Goal: Task Accomplishment & Management: Manage account settings

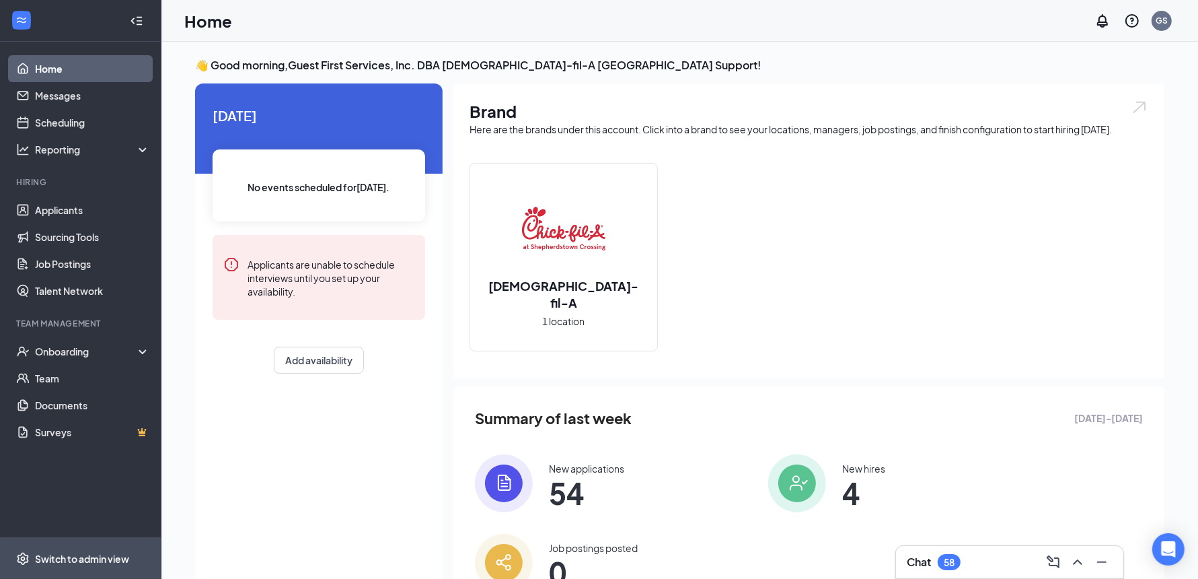
click at [87, 550] on span "Switch to admin view" at bounding box center [92, 558] width 115 height 41
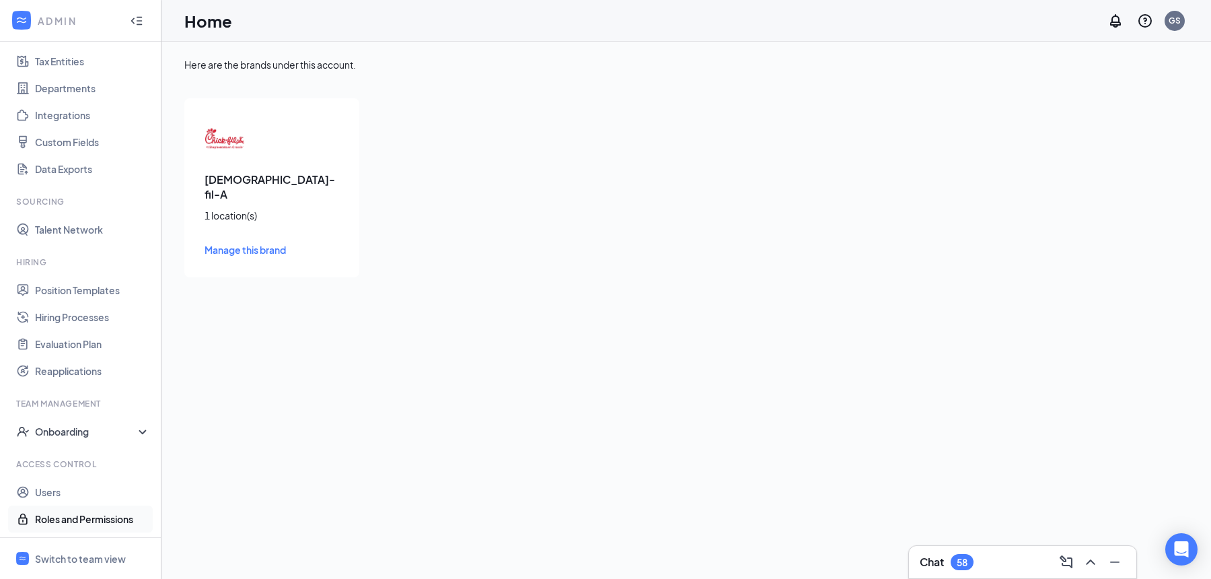
scroll to position [95, 0]
click at [57, 494] on link "Users" at bounding box center [92, 491] width 115 height 27
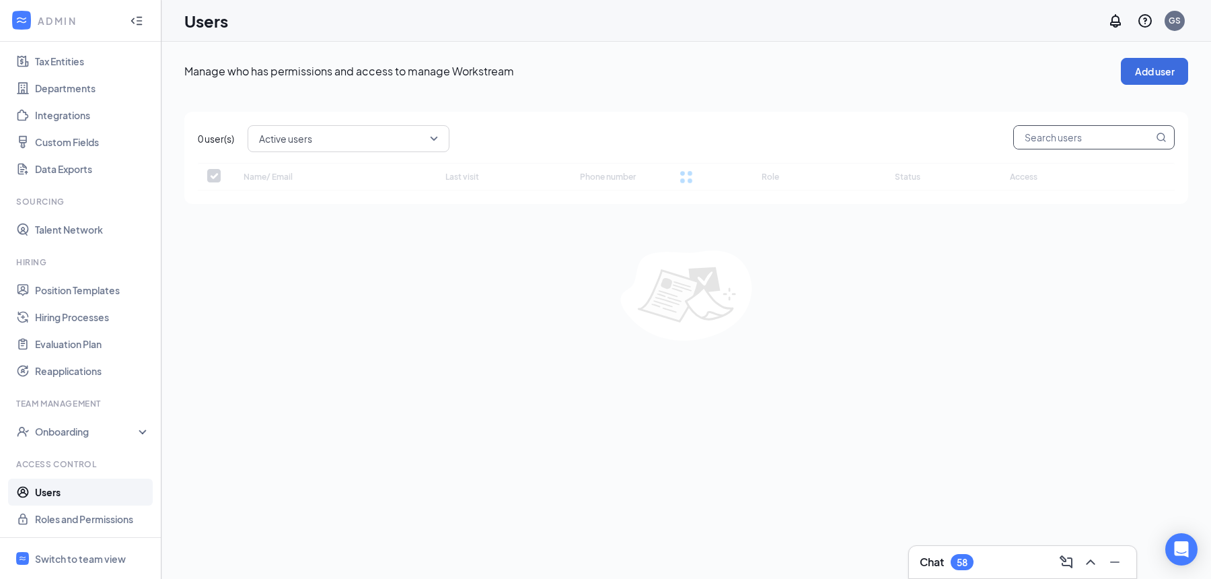
checkbox input "false"
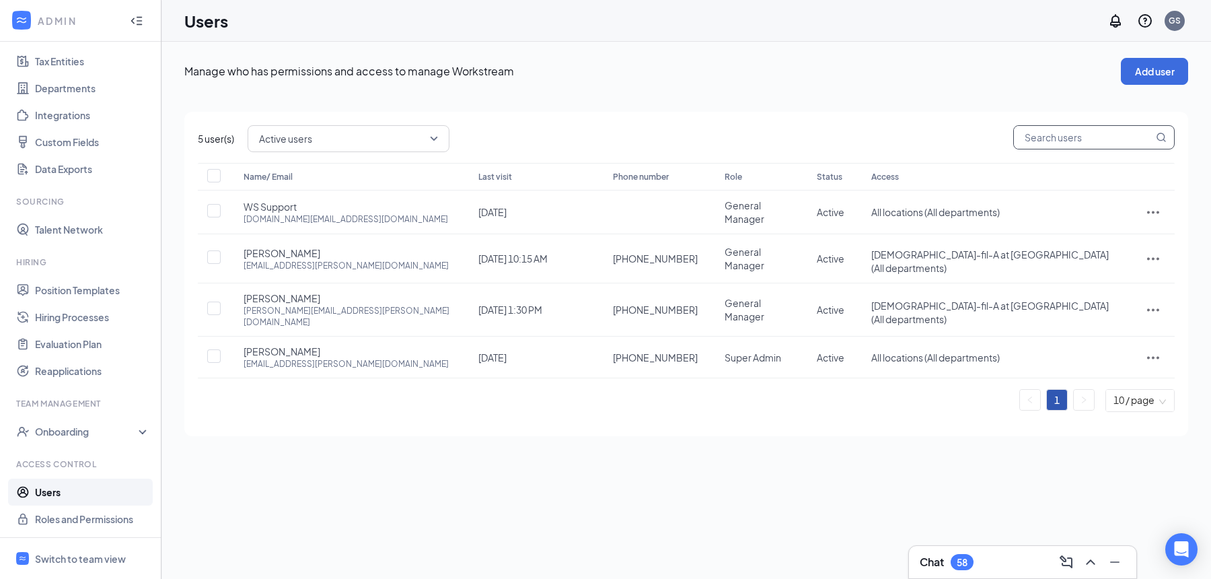
click at [1074, 136] on input "text" at bounding box center [1083, 137] width 139 height 23
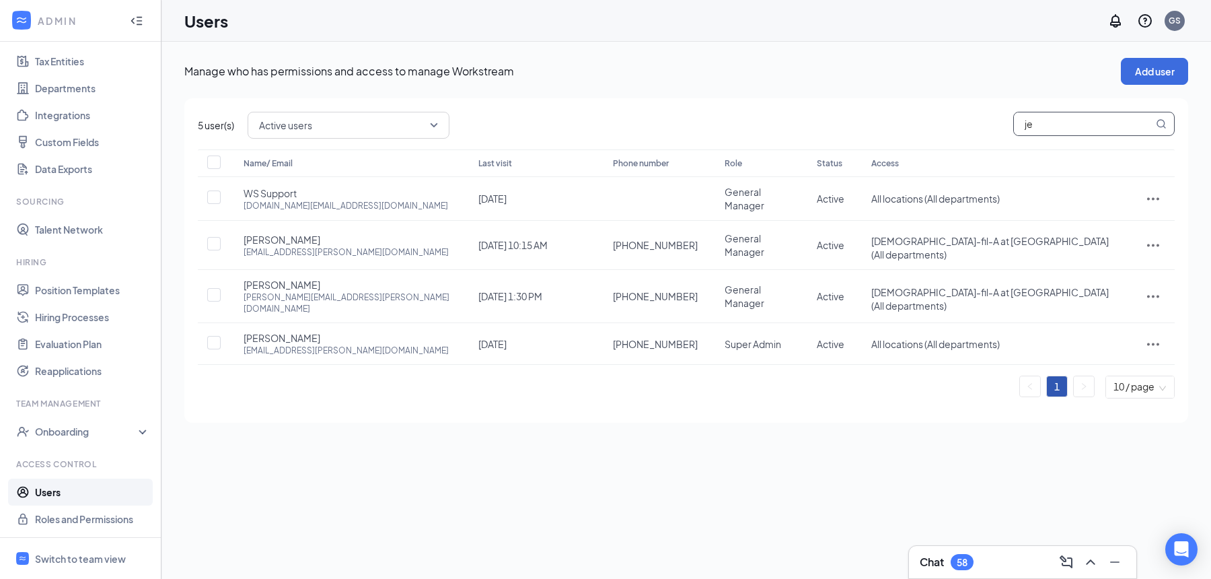
type input "jea"
checkbox input "true"
type input "[PERSON_NAME]"
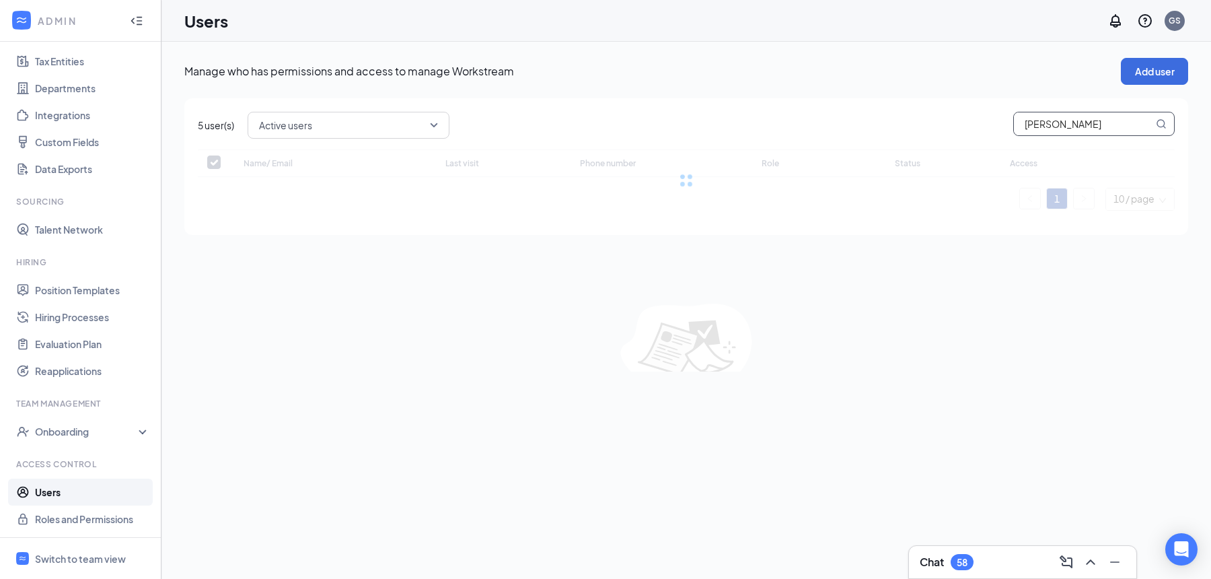
checkbox input "false"
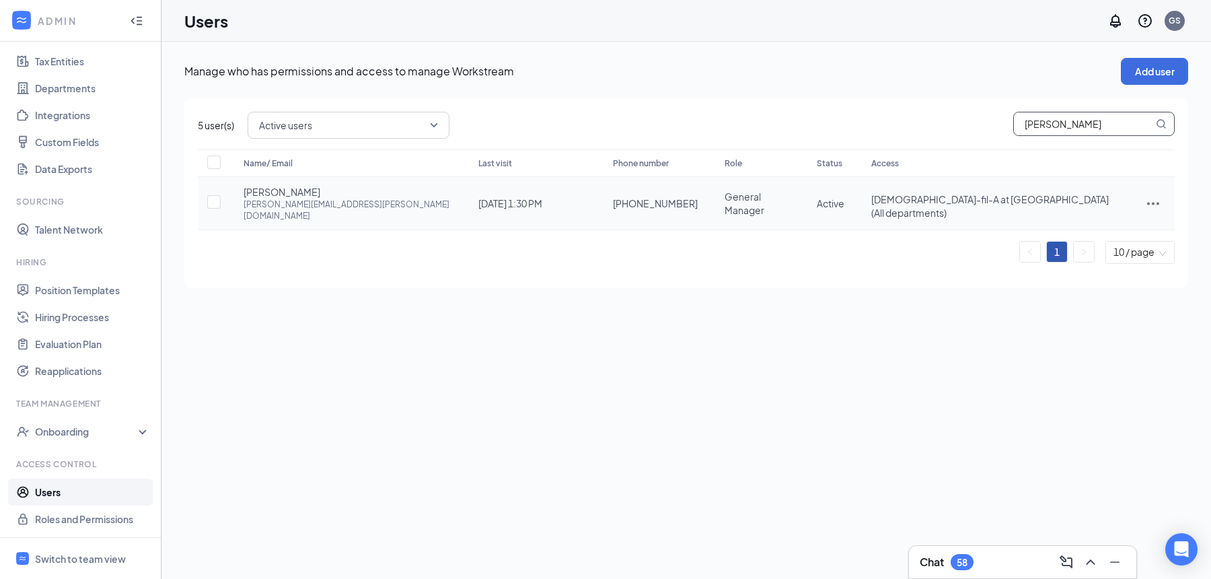
type input "[PERSON_NAME]"
click at [1155, 198] on icon "ActionsIcon" at bounding box center [1153, 203] width 16 height 16
click at [1093, 230] on span "Edit user" at bounding box center [1108, 224] width 83 height 15
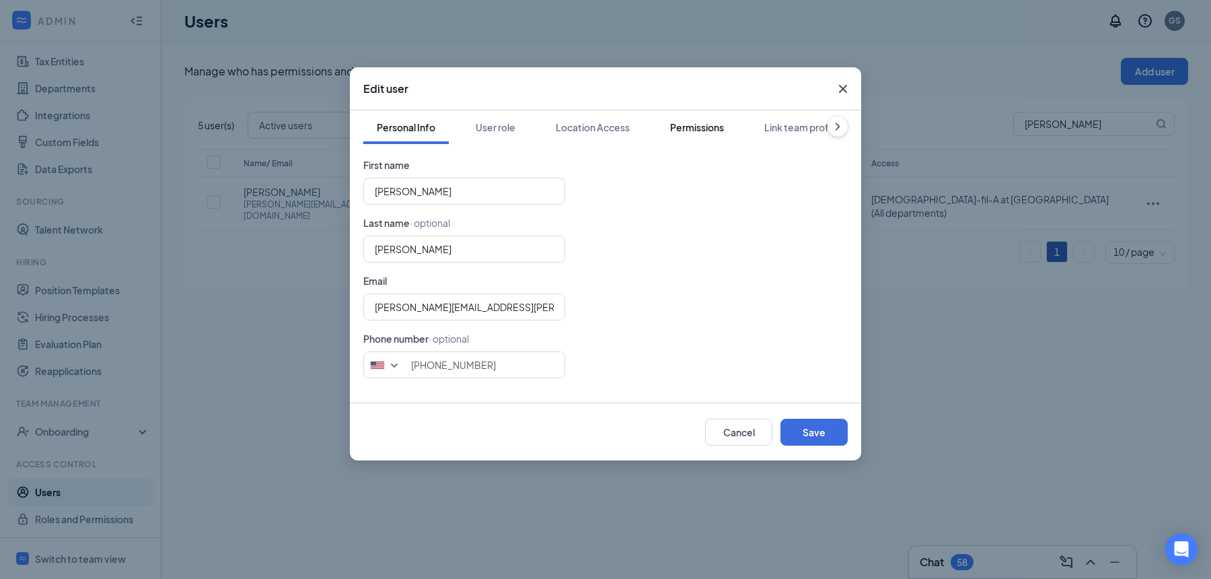
click at [705, 129] on div "Permissions" at bounding box center [697, 126] width 54 height 13
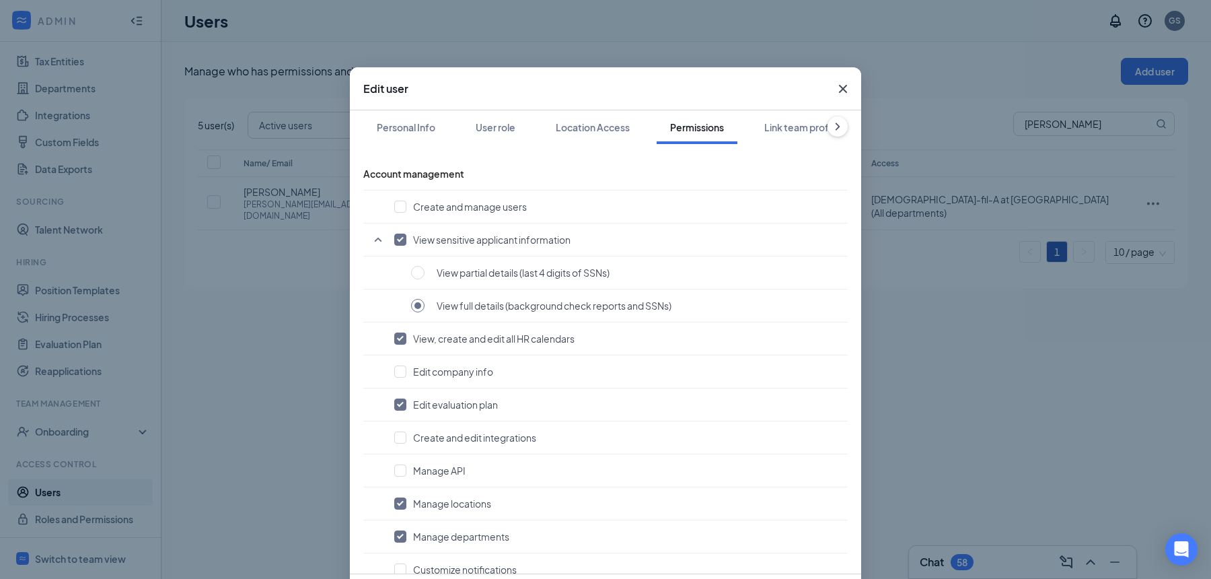
click at [841, 93] on icon "Cross" at bounding box center [843, 89] width 16 height 16
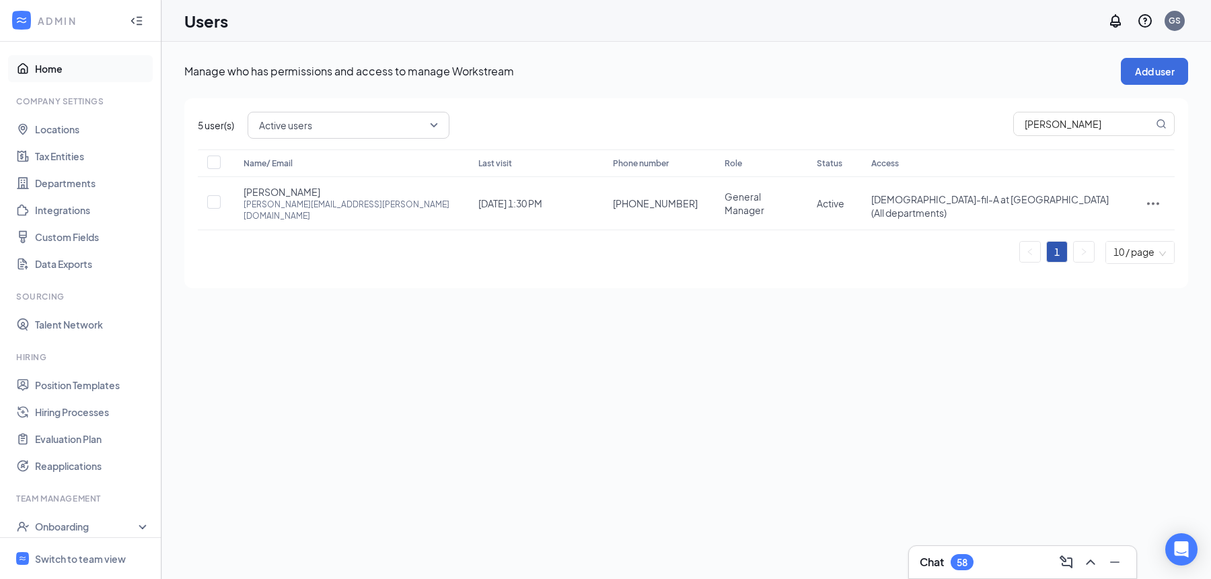
click at [56, 62] on link "Home" at bounding box center [92, 68] width 115 height 27
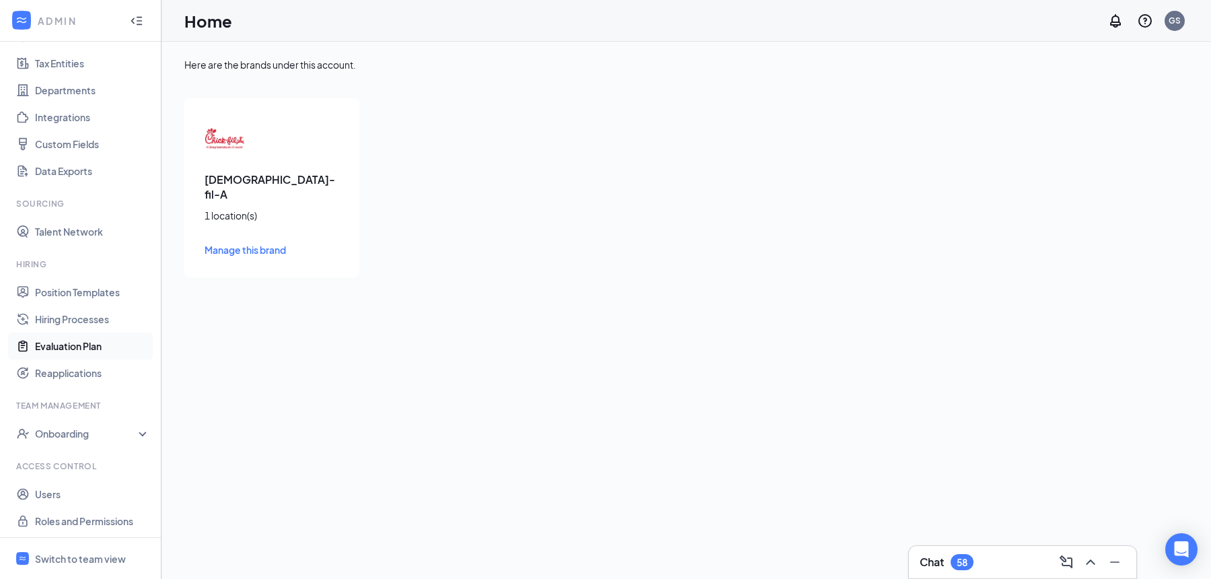
scroll to position [95, 0]
click at [68, 493] on link "Users" at bounding box center [92, 491] width 115 height 27
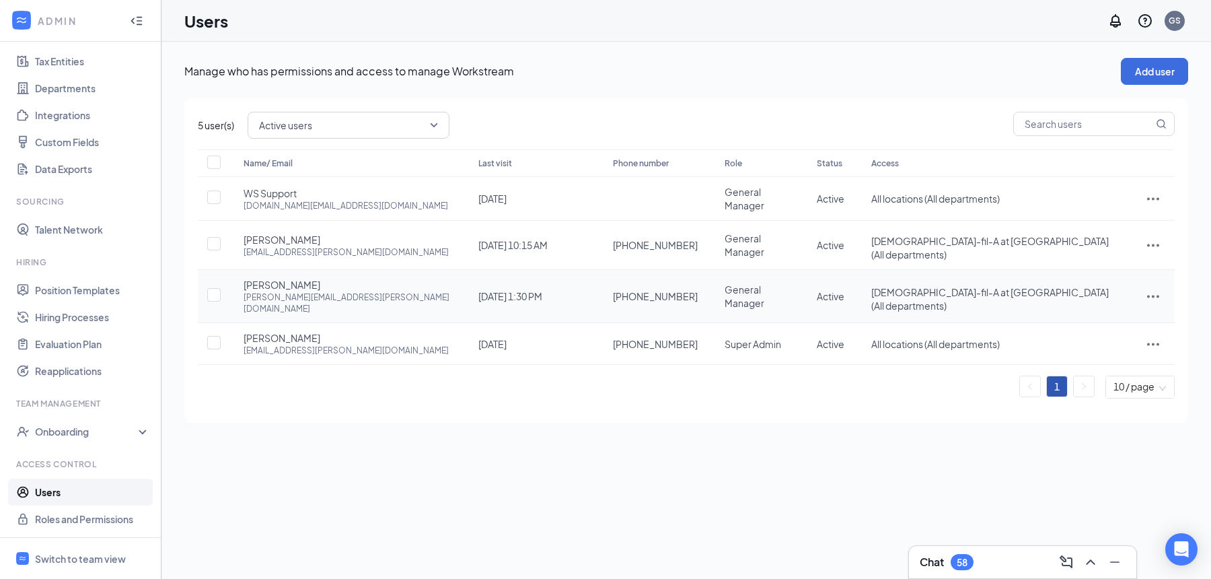
click at [1157, 288] on icon "ActionsIcon" at bounding box center [1153, 296] width 16 height 16
click at [1095, 303] on span "Edit user" at bounding box center [1086, 307] width 38 height 12
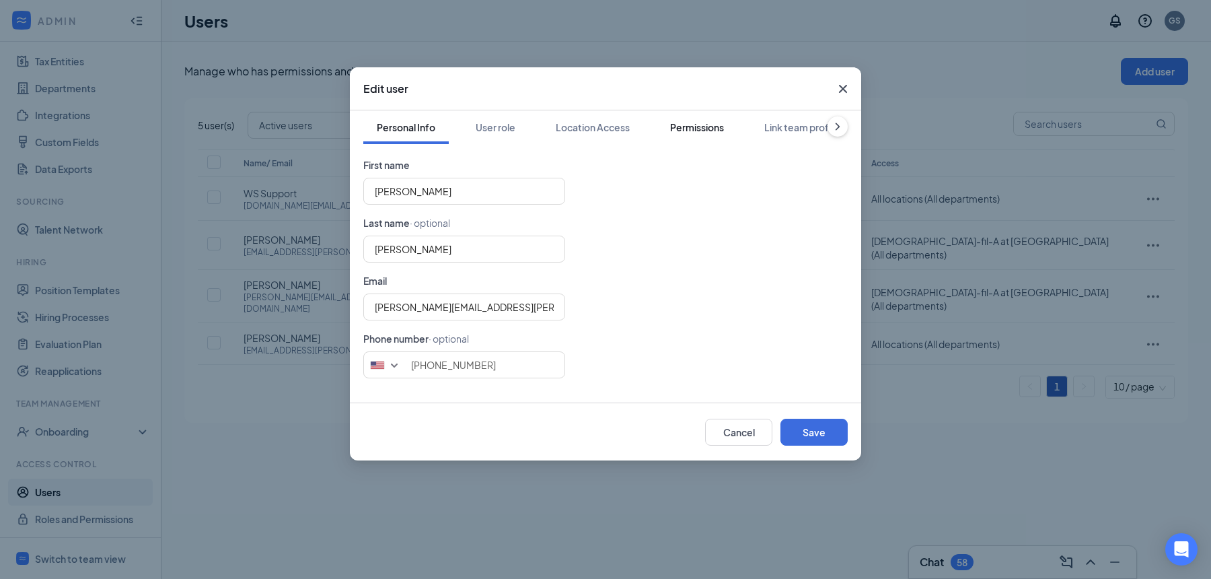
click at [711, 127] on div "Permissions" at bounding box center [697, 126] width 54 height 13
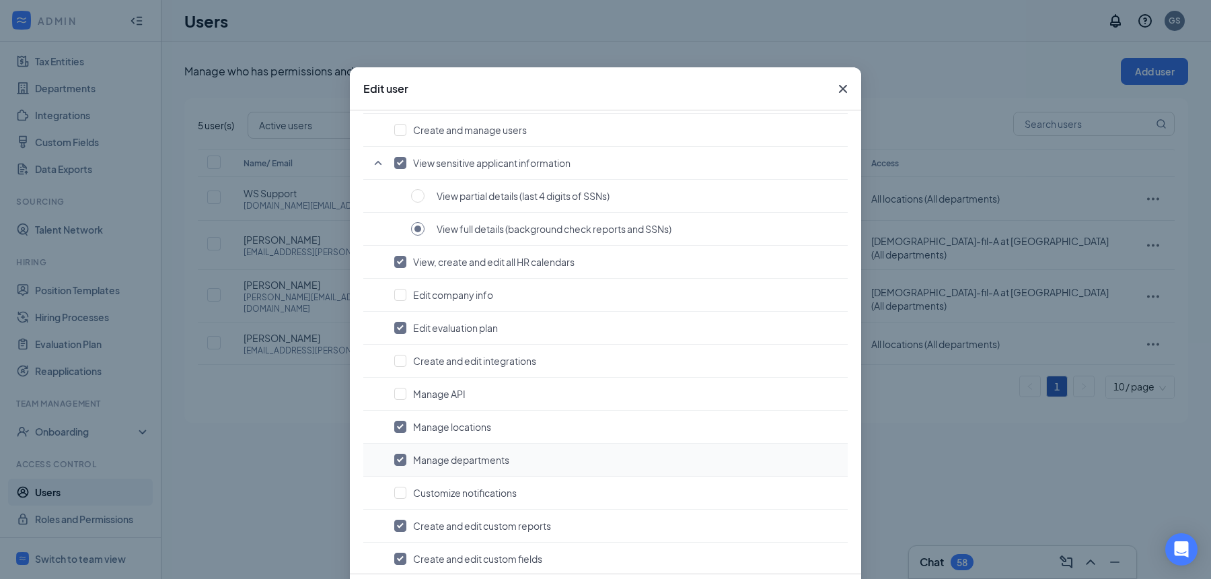
scroll to position [139, 0]
